Goal: Information Seeking & Learning: Learn about a topic

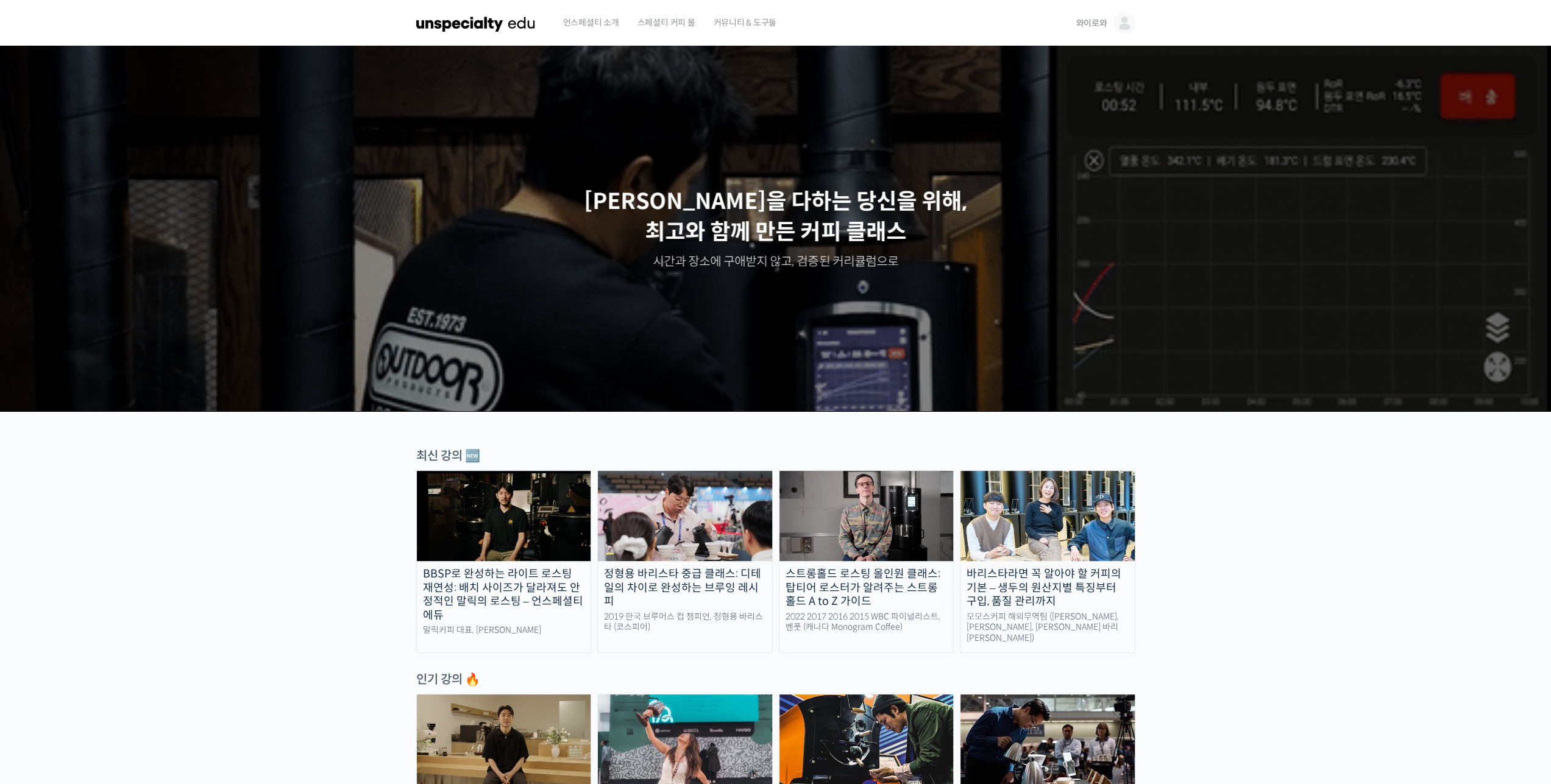
click at [580, 23] on span "언스페셜티 소개" at bounding box center [591, 22] width 56 height 47
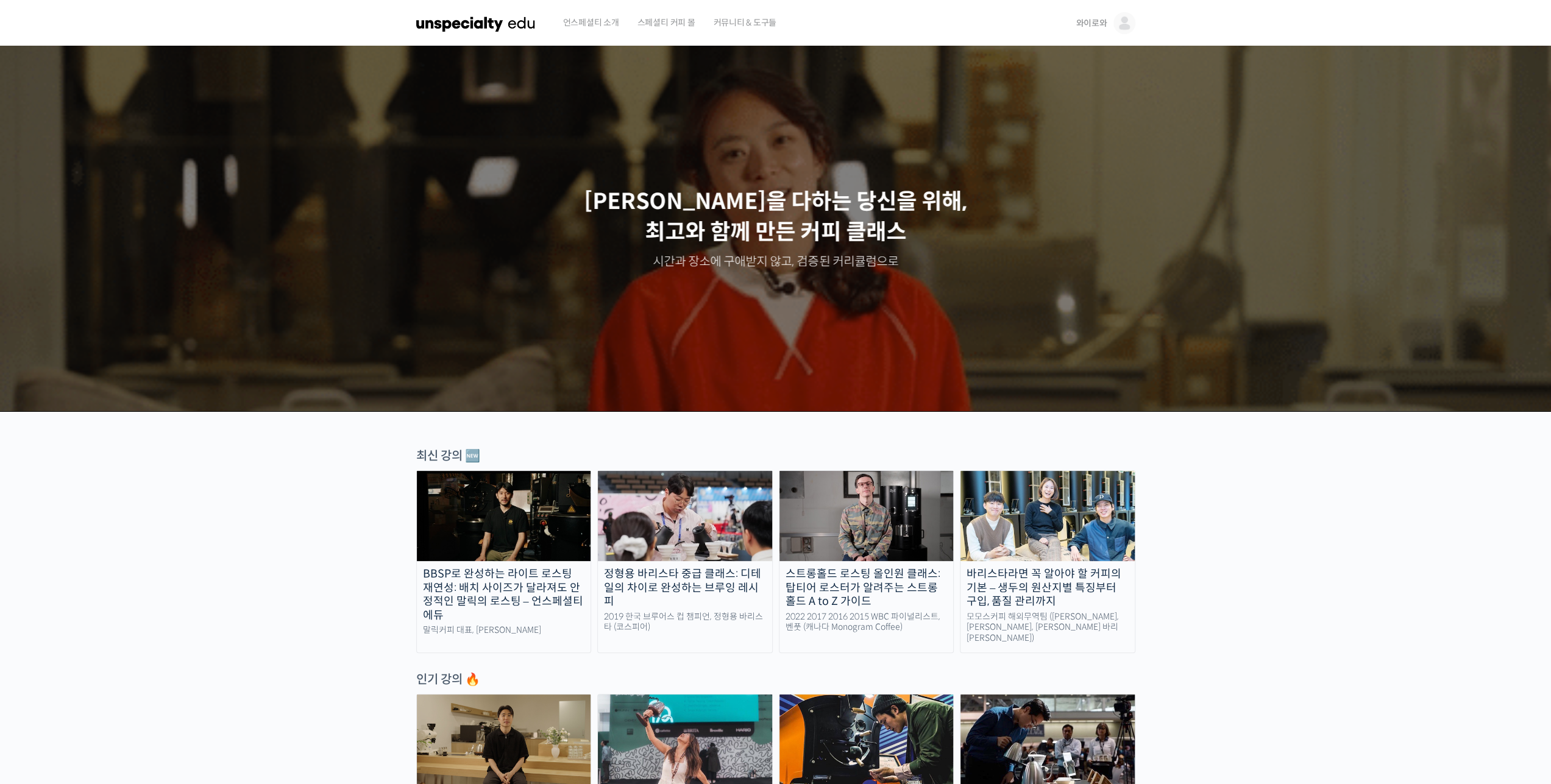
drag, startPoint x: 199, startPoint y: 582, endPoint x: 513, endPoint y: 584, distance: 314.0
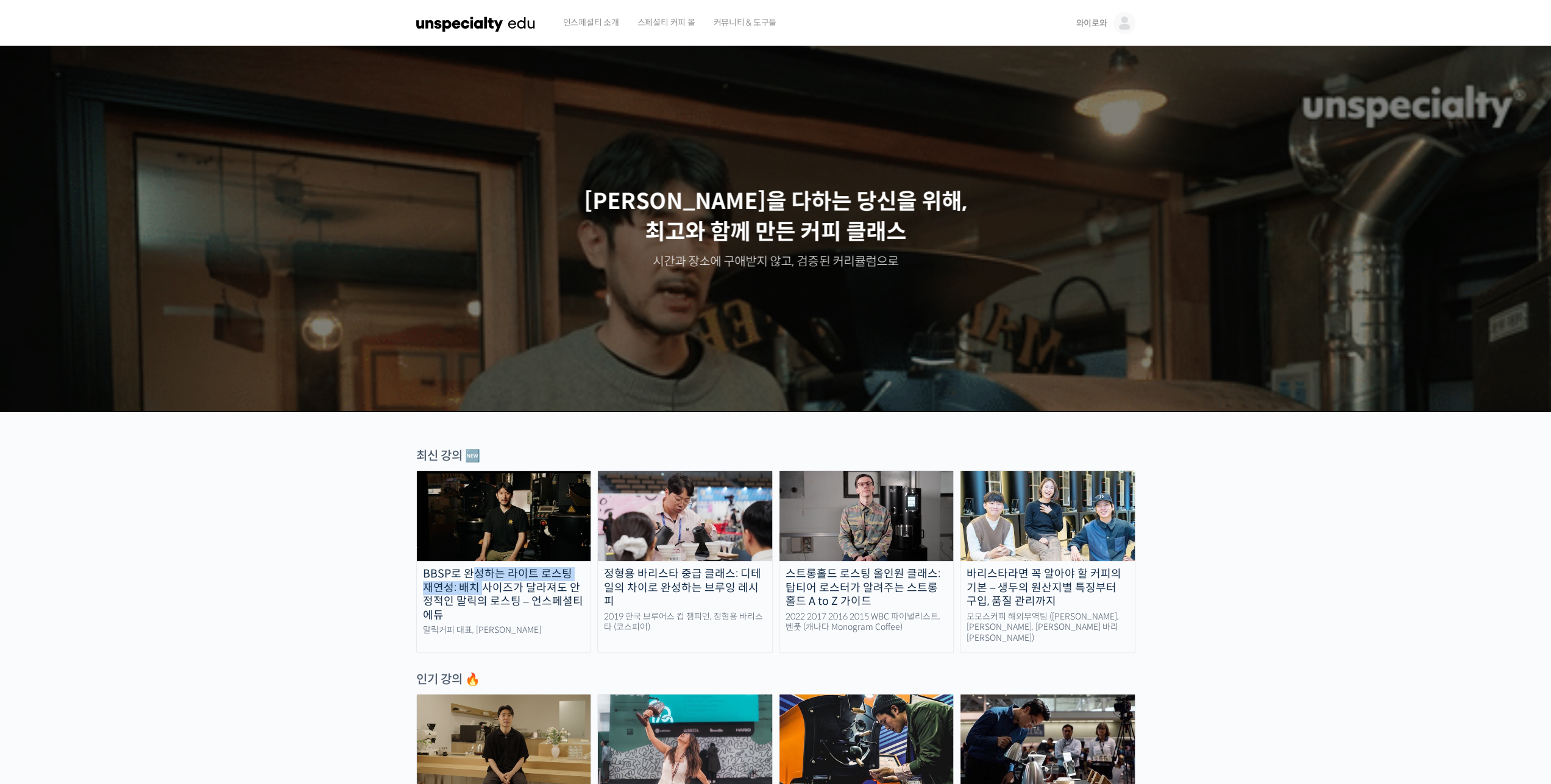
click at [689, 507] on img at bounding box center [685, 515] width 174 height 91
